Goal: Information Seeking & Learning: Find specific fact

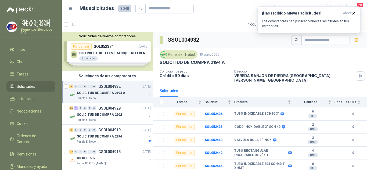
scroll to position [49, 0]
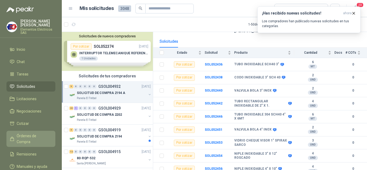
click at [33, 136] on span "Órdenes de Compra" at bounding box center [34, 139] width 34 height 12
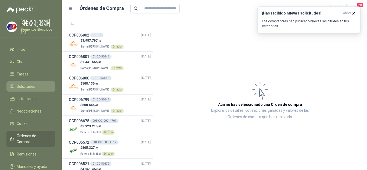
click at [27, 86] on span "Solicitudes" at bounding box center [26, 87] width 19 height 6
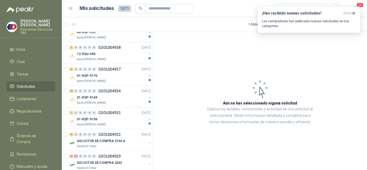
scroll to position [107, 0]
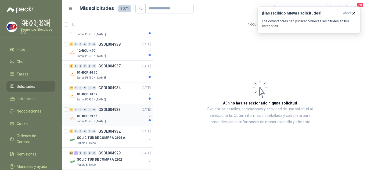
click at [88, 115] on p "01-RQP-9156" at bounding box center [87, 116] width 20 height 5
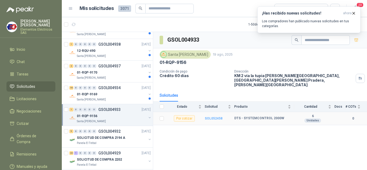
click at [211, 117] on b "SOL052458" at bounding box center [214, 119] width 18 height 4
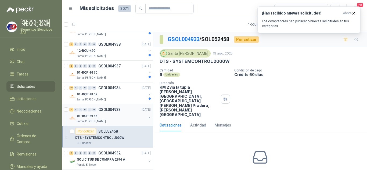
click at [90, 117] on p "01-RQP-9156" at bounding box center [87, 116] width 20 height 5
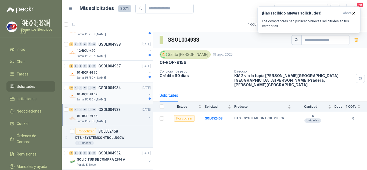
click at [86, 94] on p "01-RQP-9169" at bounding box center [87, 94] width 20 height 5
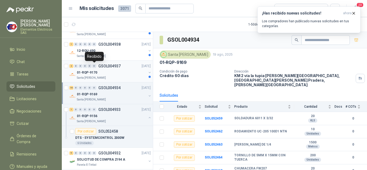
click at [92, 67] on div "0" at bounding box center [94, 66] width 4 height 4
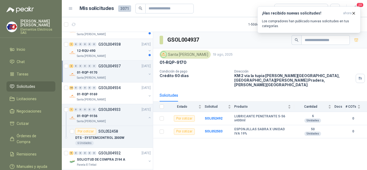
click at [91, 50] on p "12-RQU-490" at bounding box center [86, 50] width 19 height 5
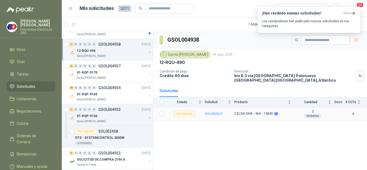
click at [218, 112] on b "SOL052527" at bounding box center [214, 114] width 18 height 4
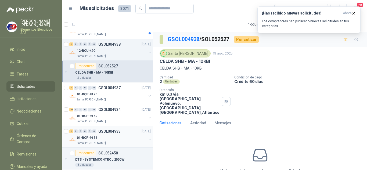
click at [83, 135] on div "01-RQP-9156" at bounding box center [112, 138] width 70 height 6
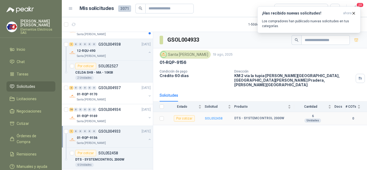
click at [213, 117] on b "SOL052458" at bounding box center [214, 119] width 18 height 4
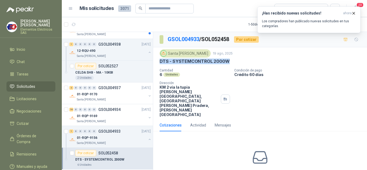
drag, startPoint x: 160, startPoint y: 61, endPoint x: 234, endPoint y: 60, distance: 74.4
click at [234, 60] on div "DTS - SYSTEMCONTROL 2000W" at bounding box center [260, 62] width 201 height 6
copy p "DTS - SYSTEMCONTROL 2000W"
click at [23, 99] on span "Licitaciones" at bounding box center [27, 99] width 20 height 6
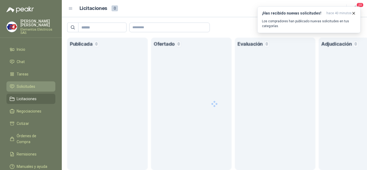
click at [23, 85] on span "Solicitudes" at bounding box center [26, 87] width 19 height 6
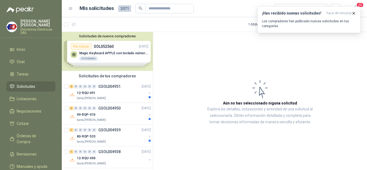
click at [22, 85] on span "Solicitudes" at bounding box center [26, 87] width 19 height 6
click at [26, 136] on span "Órdenes de Compra" at bounding box center [34, 139] width 34 height 12
